Goal: Obtain resource: Obtain resource

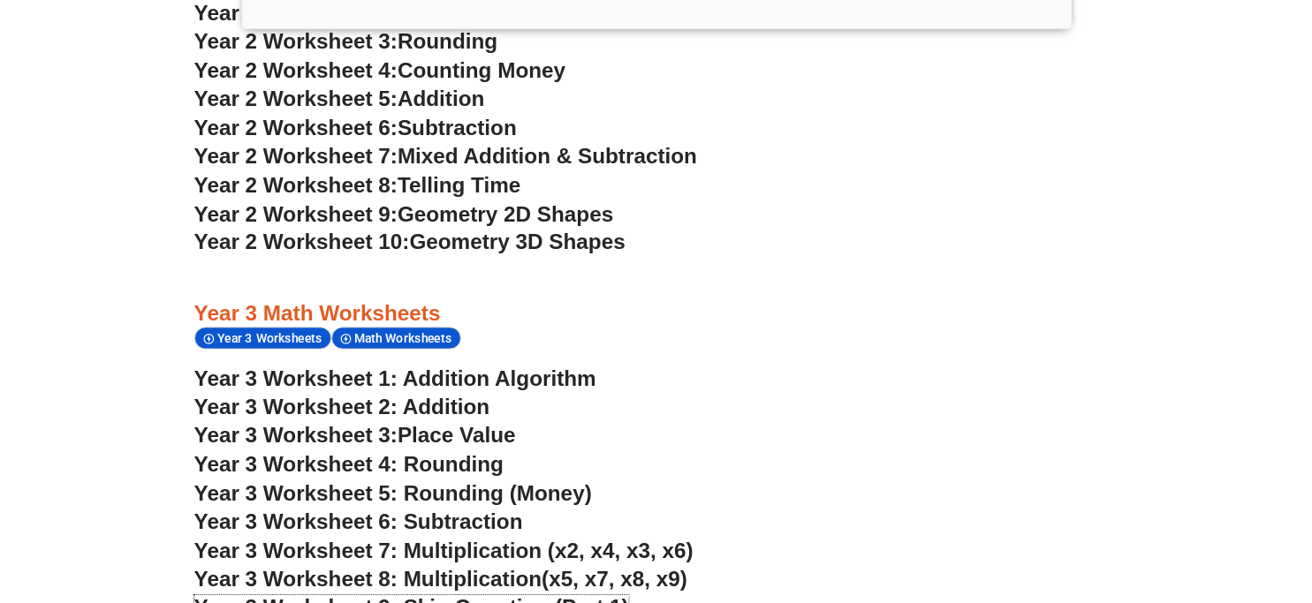
scroll to position [2437, 0]
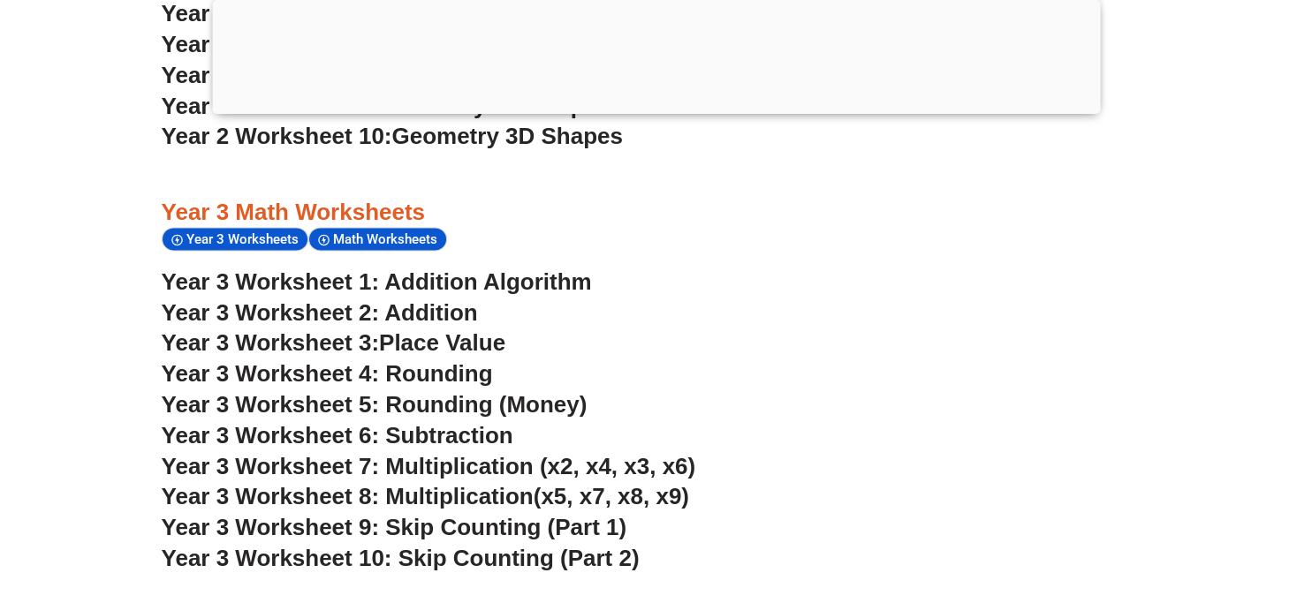
click at [497, 547] on span "Year 3 Worksheet 10: Skip Counting (Part 2)" at bounding box center [401, 558] width 478 height 26
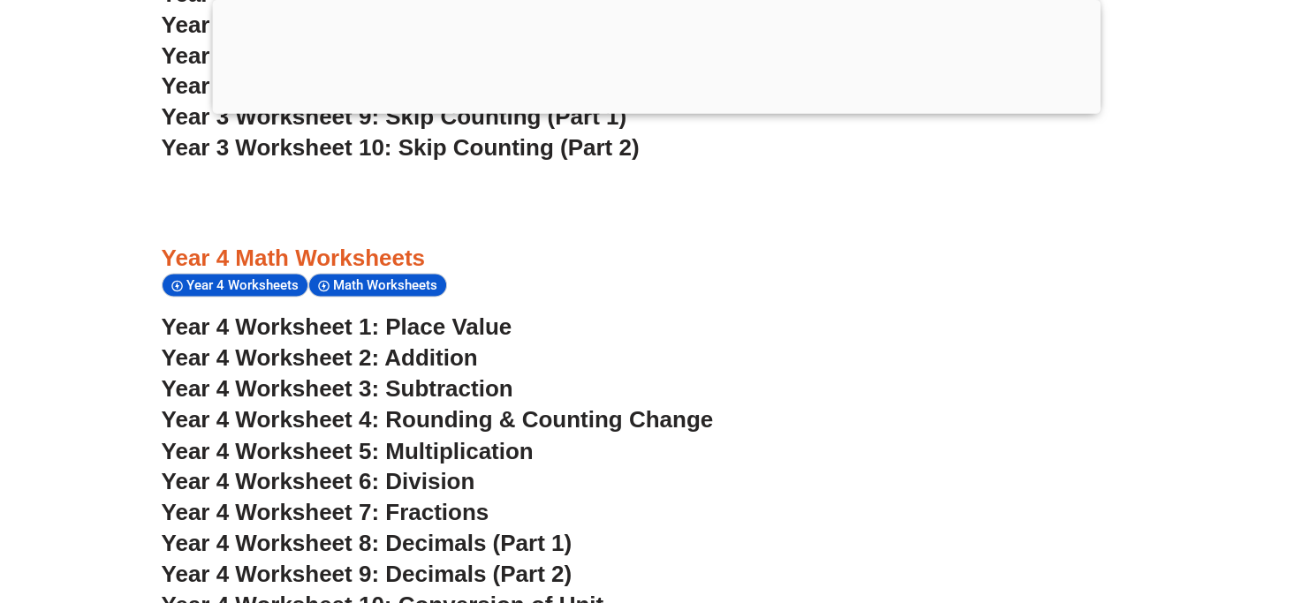
scroll to position [2896, 0]
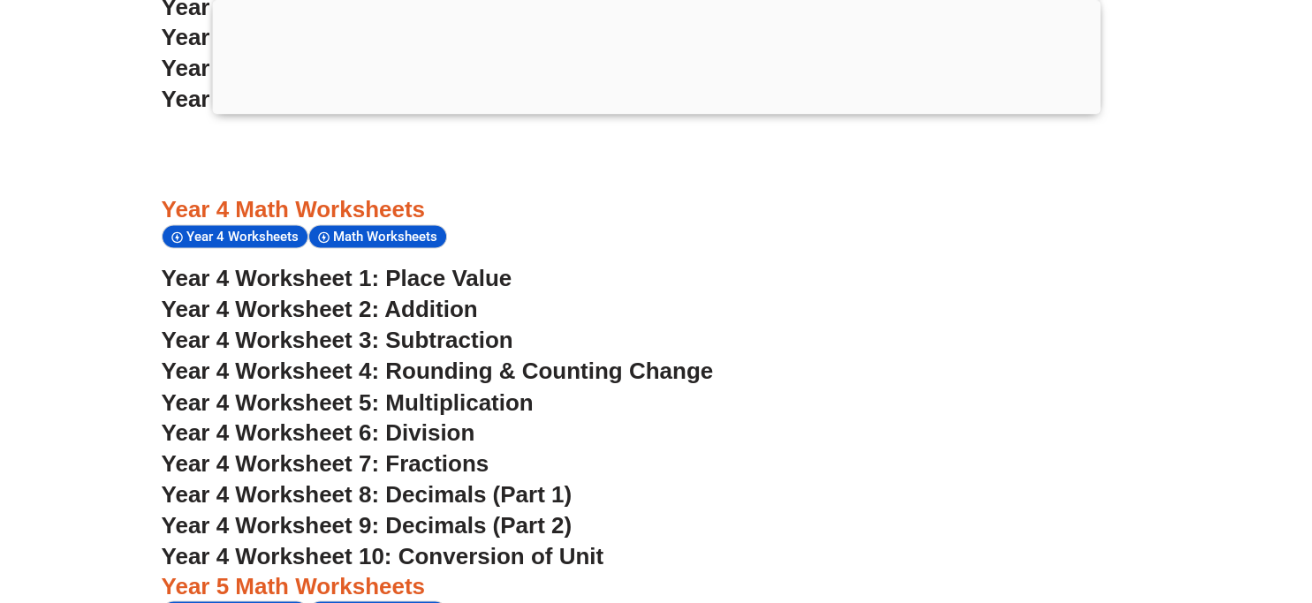
click at [960, 470] on h3 "Year 4 Worksheet 7: Fractions" at bounding box center [656, 464] width 989 height 30
click at [856, 406] on h3 "Year 4 Worksheet 5: Multiplication" at bounding box center [656, 403] width 989 height 30
click at [535, 273] on h3 "Year 4 Worksheet 1: Place Value" at bounding box center [656, 279] width 989 height 30
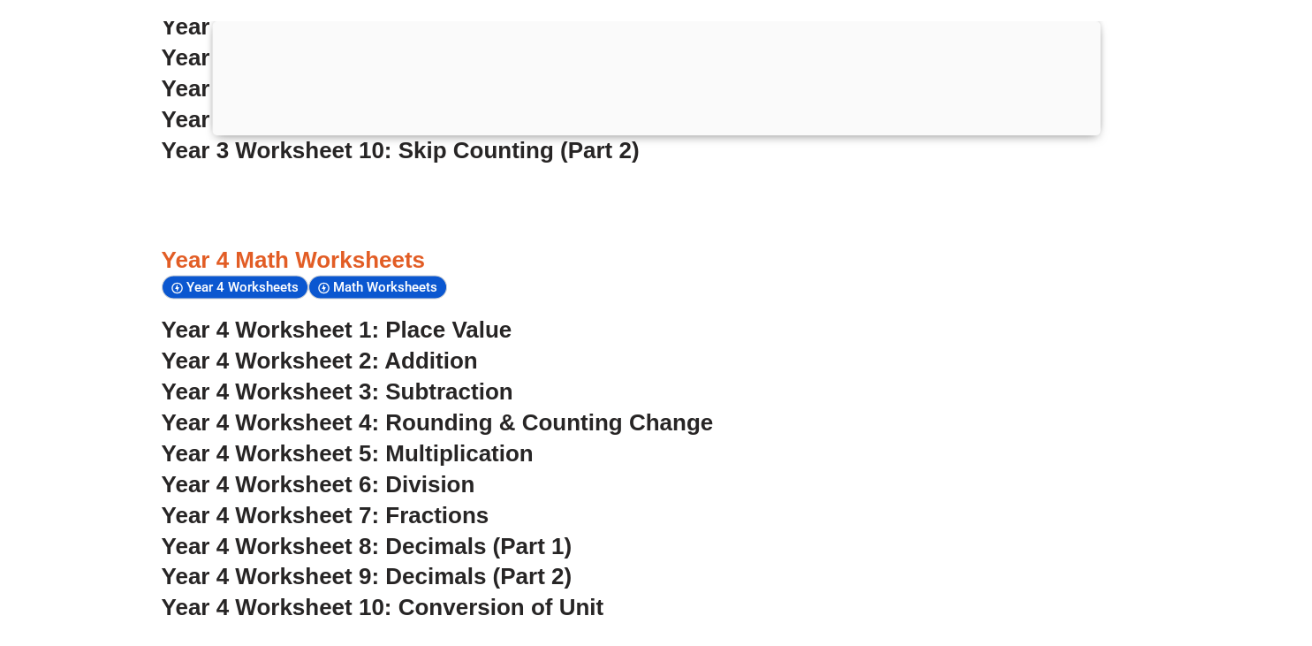
scroll to position [2709, 0]
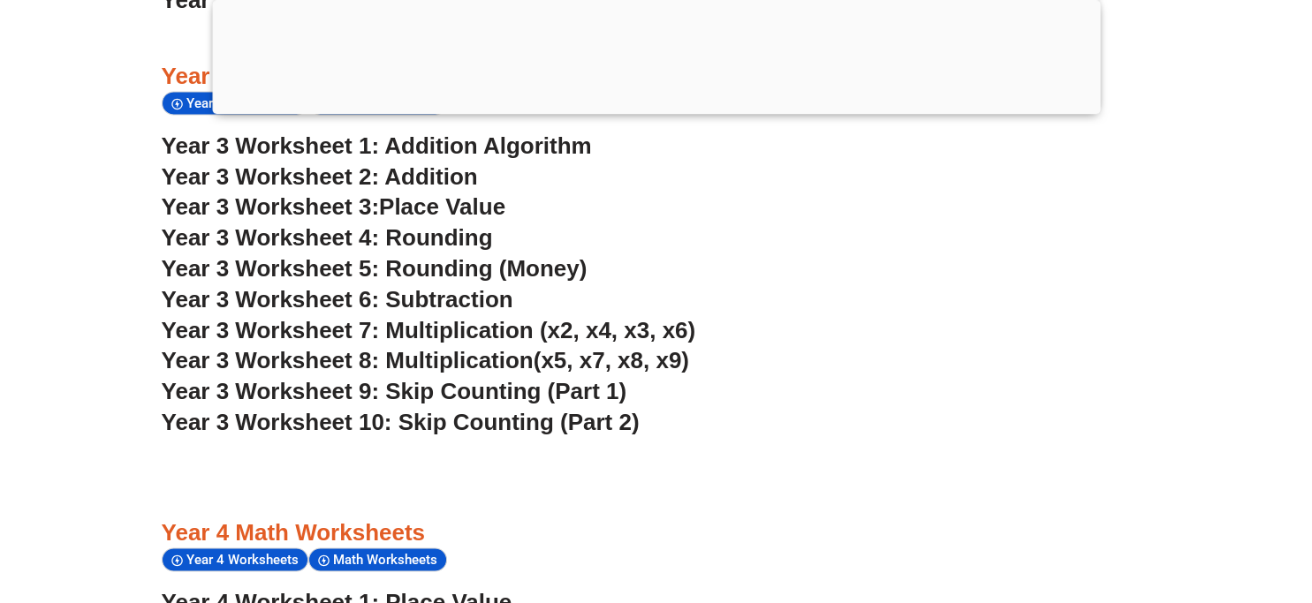
click at [397, 205] on span "Place Value" at bounding box center [442, 206] width 126 height 26
click at [437, 246] on span "Year 3 Worksheet 4: Rounding" at bounding box center [327, 237] width 331 height 26
click at [473, 305] on span "Year 3 Worksheet 6: Subtraction" at bounding box center [338, 299] width 352 height 26
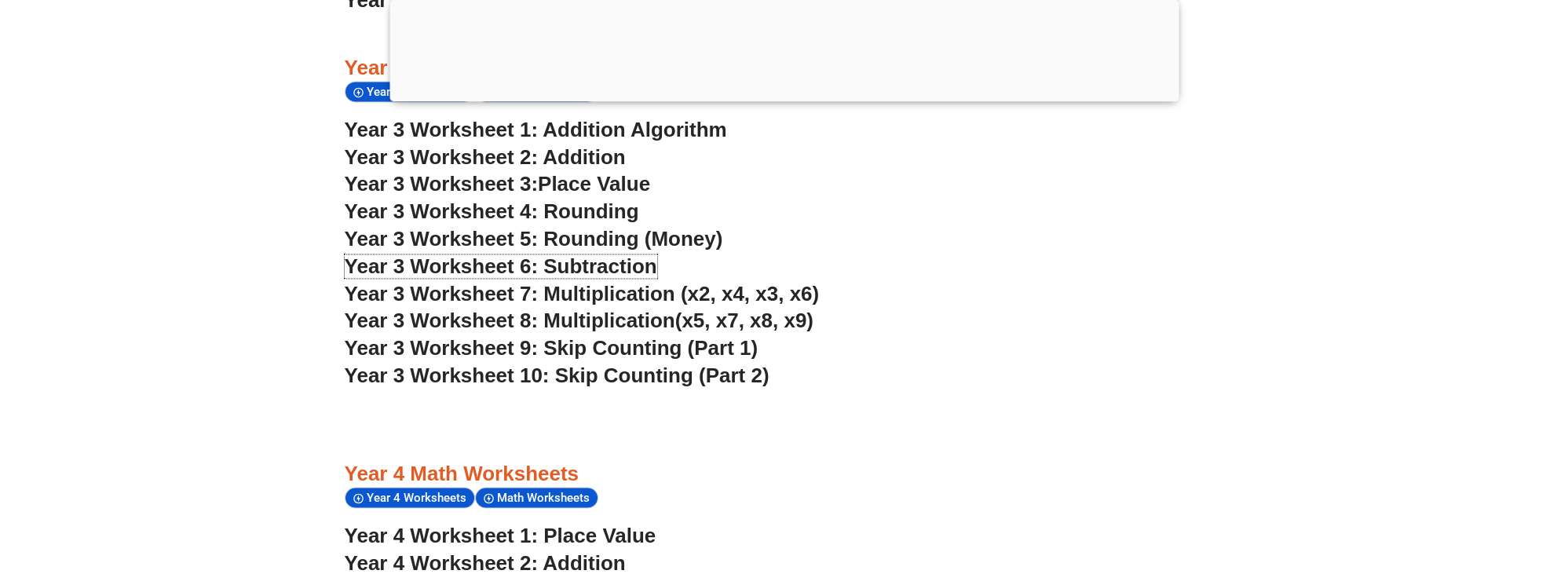
scroll to position [2559, 0]
